Goal: Task Accomplishment & Management: Use online tool/utility

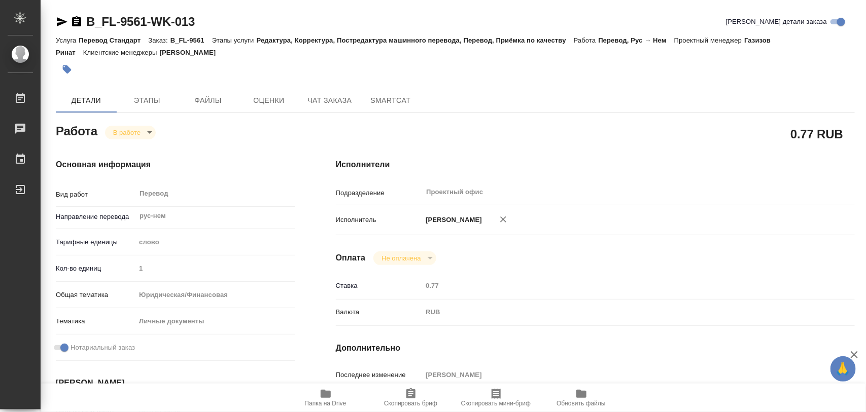
click at [329, 399] on icon "button" at bounding box center [326, 394] width 12 height 12
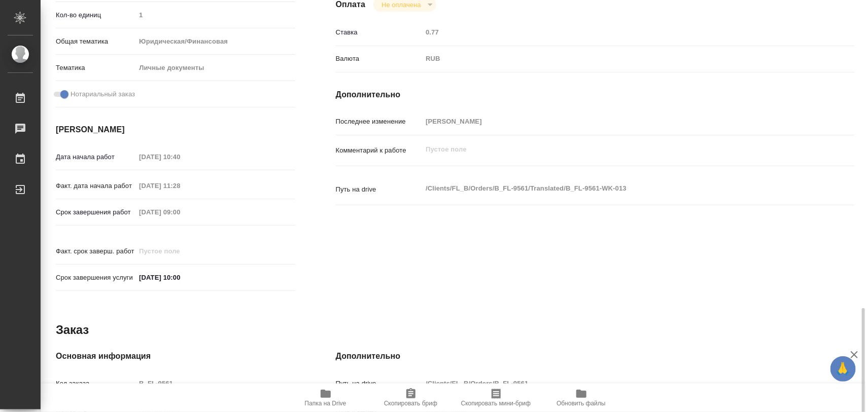
scroll to position [452, 0]
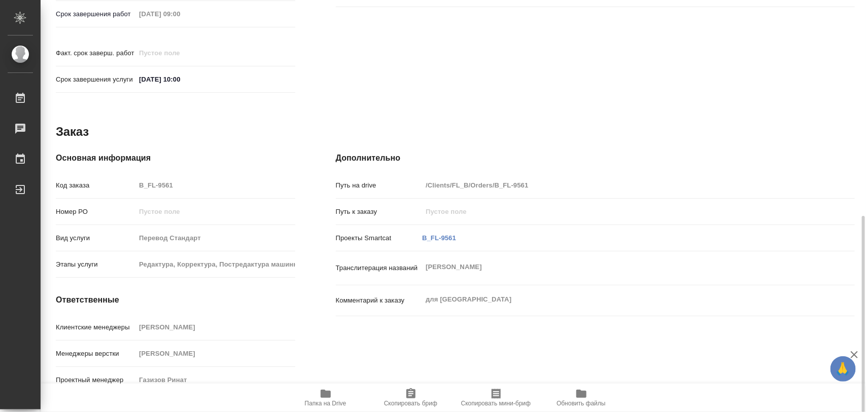
click at [410, 402] on span "Скопировать бриф" at bounding box center [410, 403] width 53 height 7
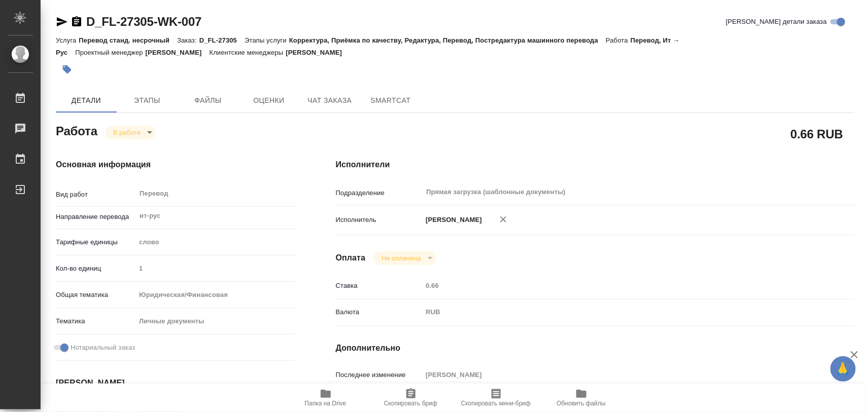
click at [328, 400] on span "Папка на Drive" at bounding box center [326, 403] width 42 height 7
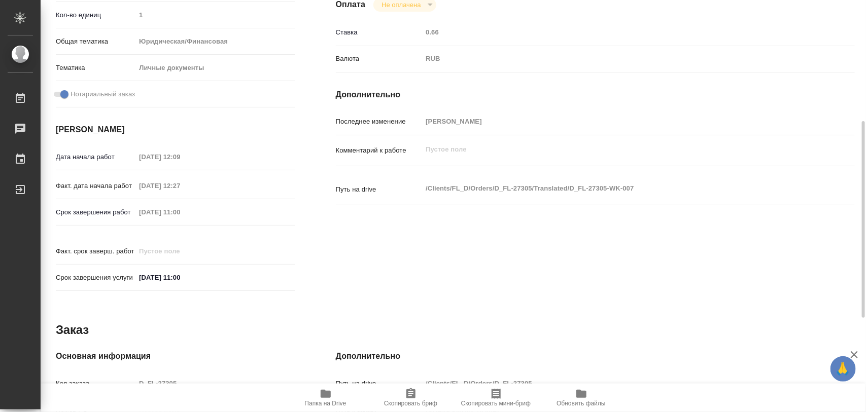
scroll to position [452, 0]
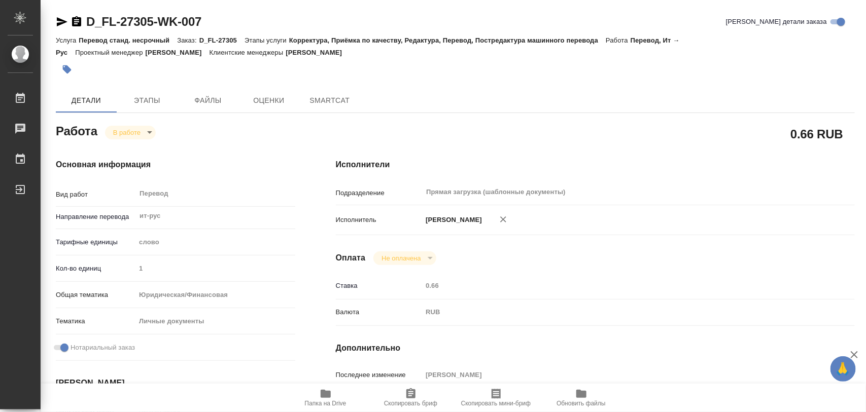
type textarea "x"
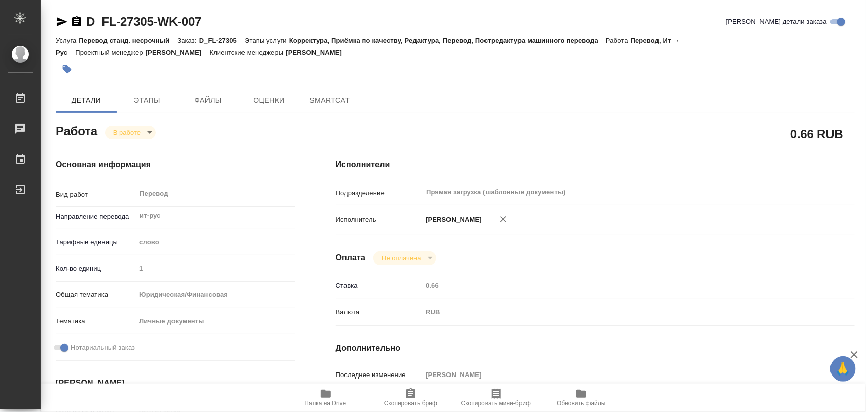
type textarea "x"
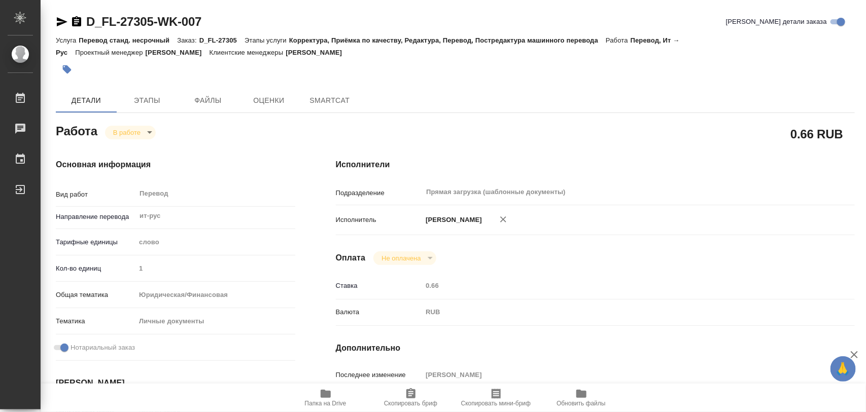
type textarea "x"
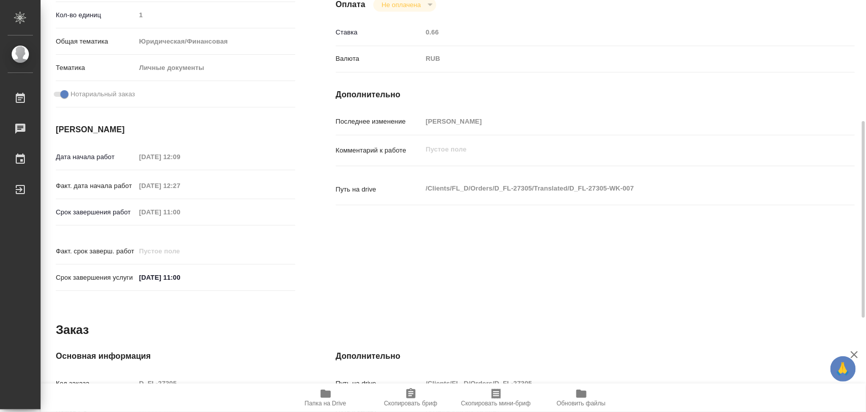
type textarea "x"
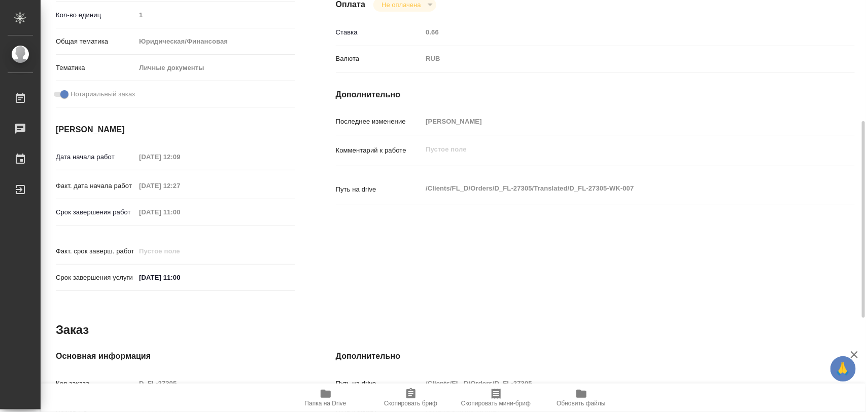
scroll to position [452, 0]
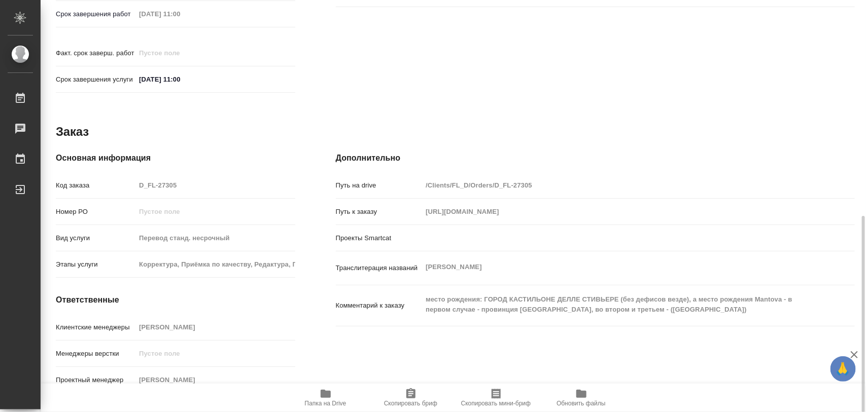
type textarea "x"
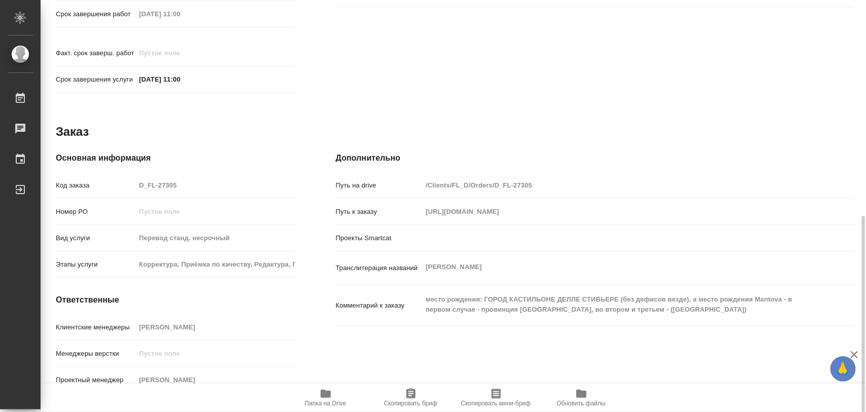
type textarea "x"
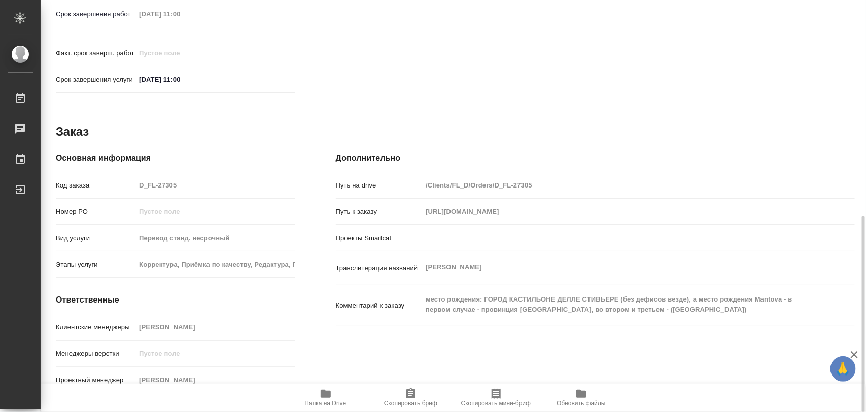
click at [413, 401] on span "Скопировать бриф" at bounding box center [410, 403] width 53 height 7
